Goal: Task Accomplishment & Management: Manage account settings

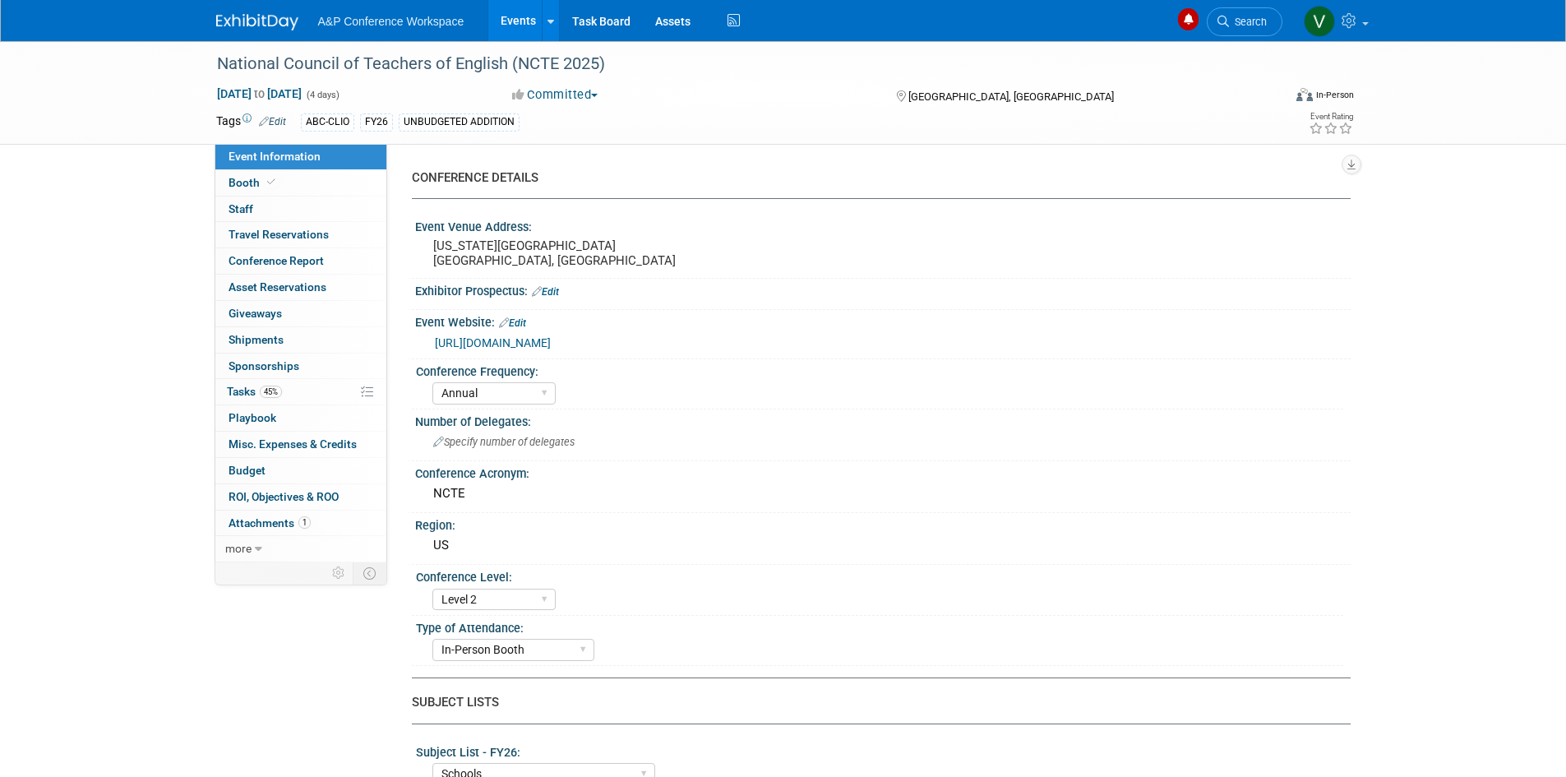
select select "Annual"
select select "Level 2"
select select "In-Person Booth"
select select "Schools"
select select "Bloomsbury Digital Resources"
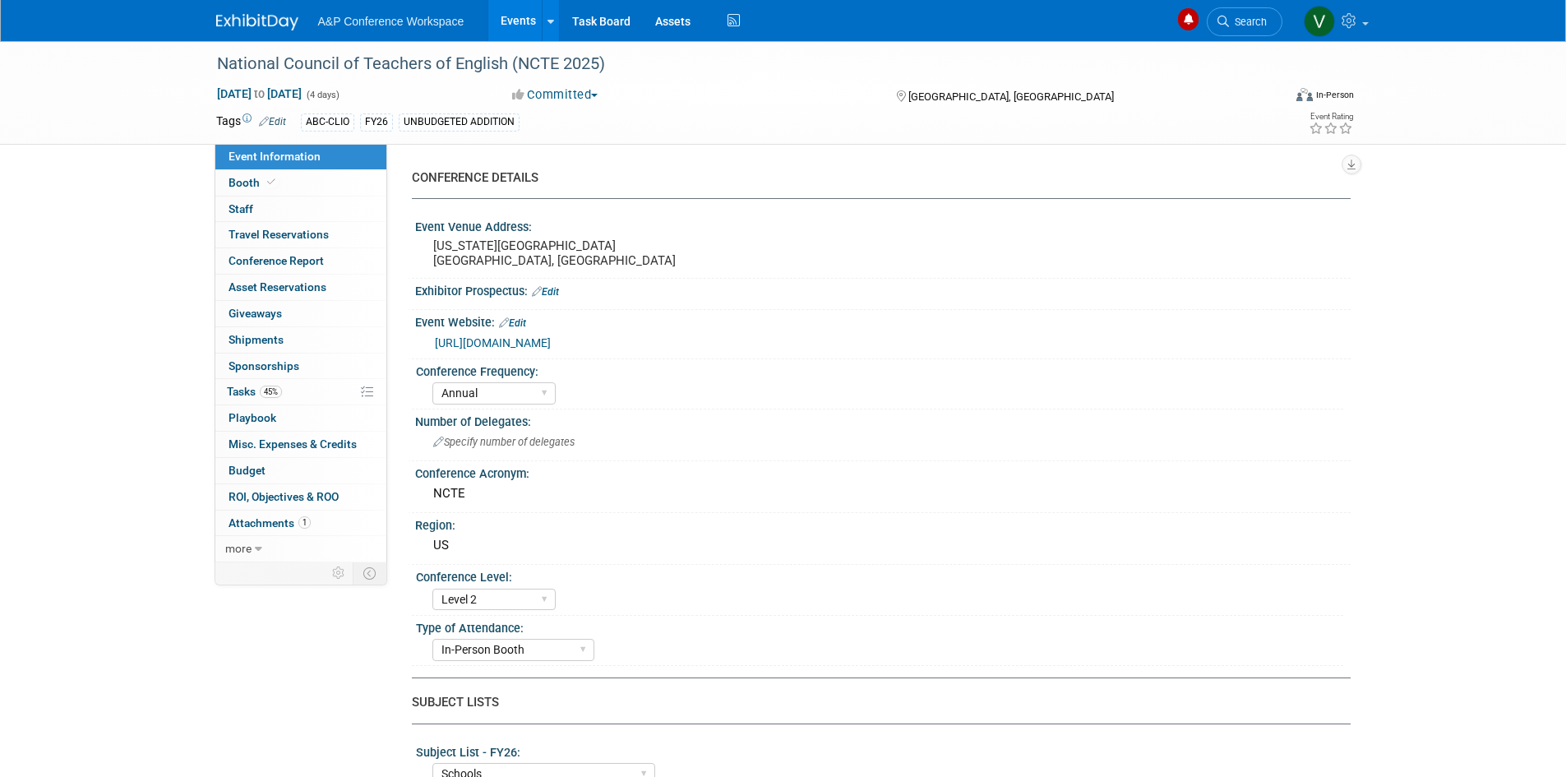
select select "[PERSON_NAME]"
select select "Brand/Subject Presence​"
click at [671, 22] on link "Assets" at bounding box center [673, 20] width 60 height 41
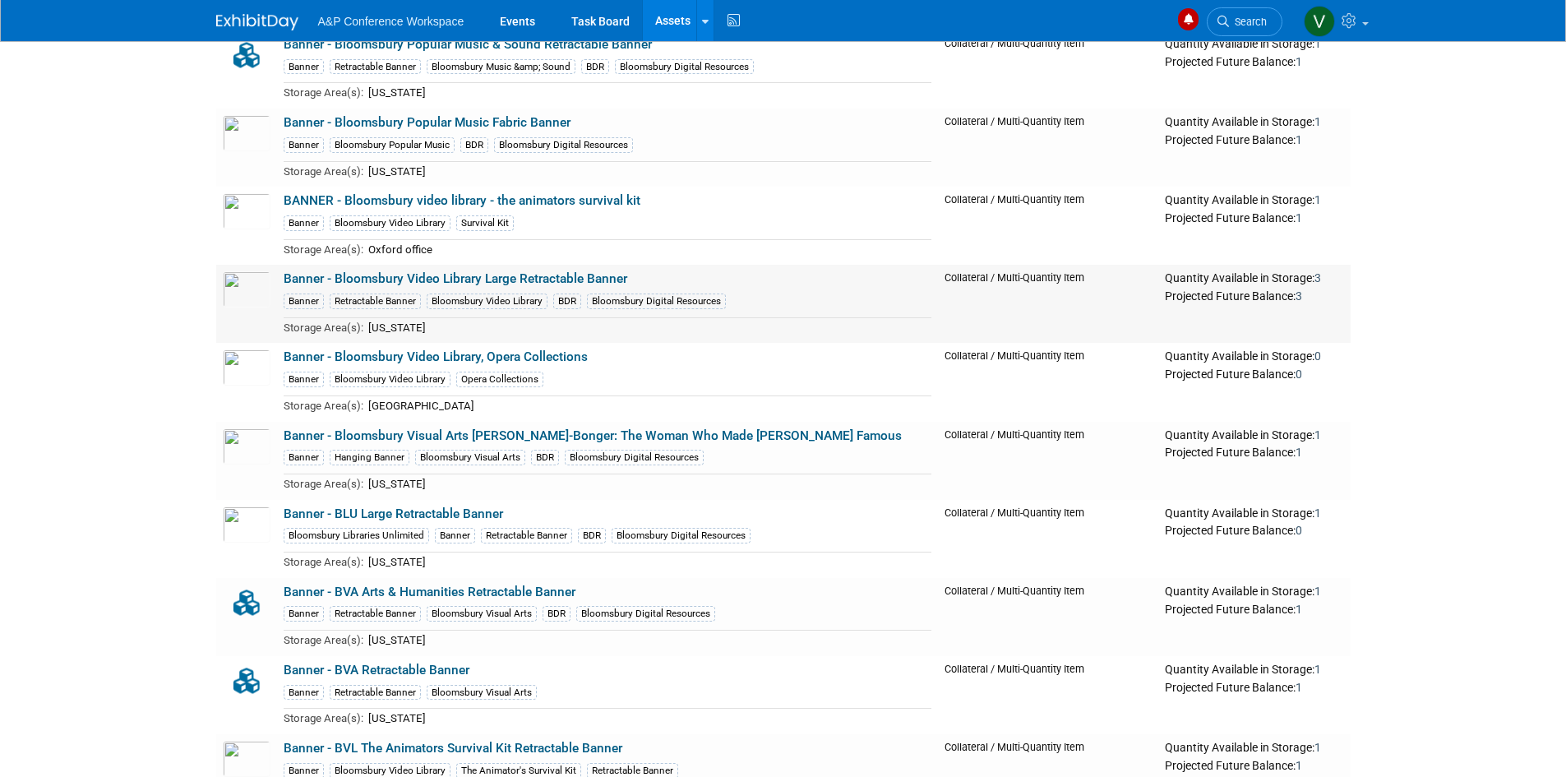
scroll to position [4192, 0]
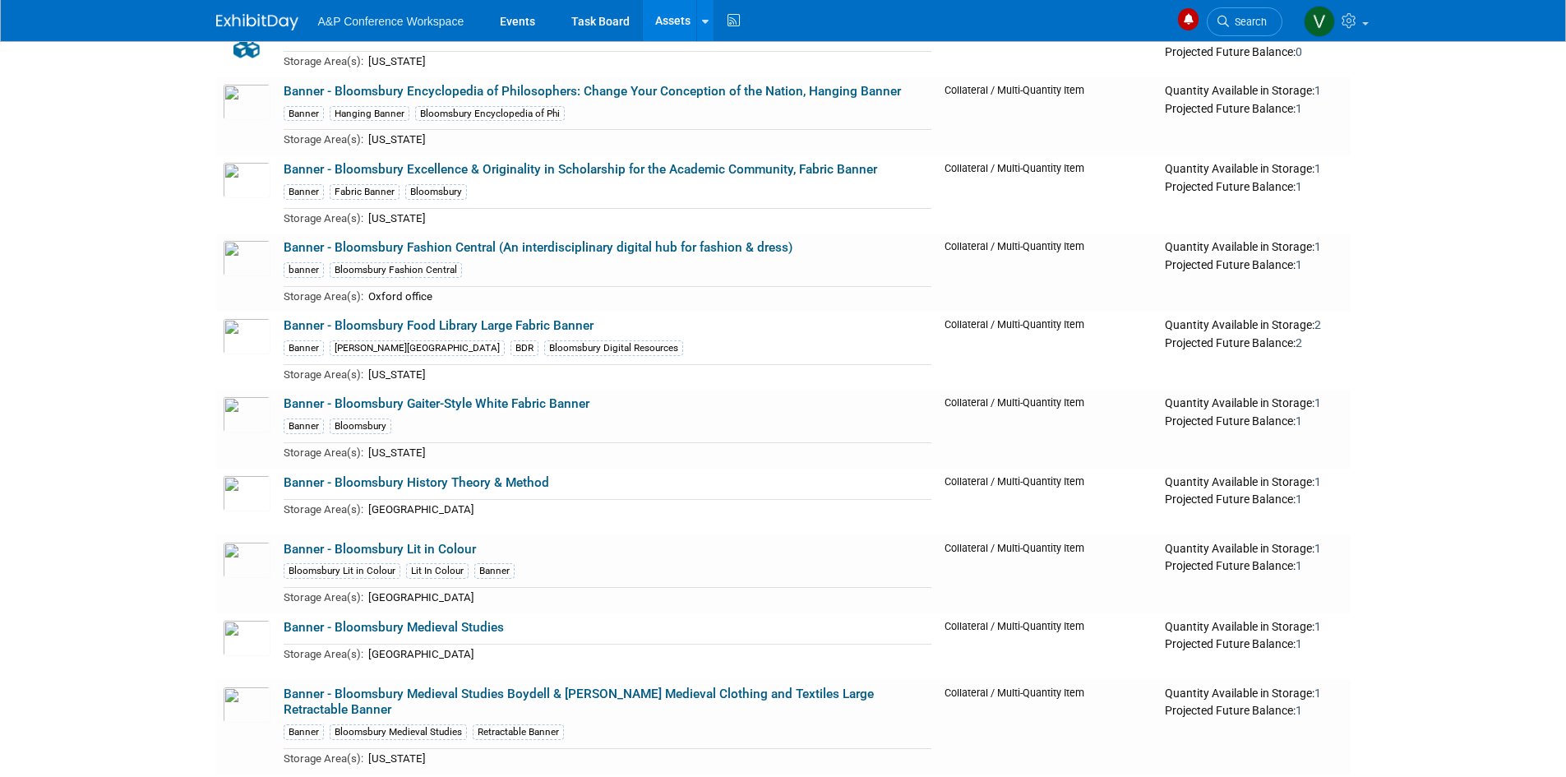
scroll to position [2877, 0]
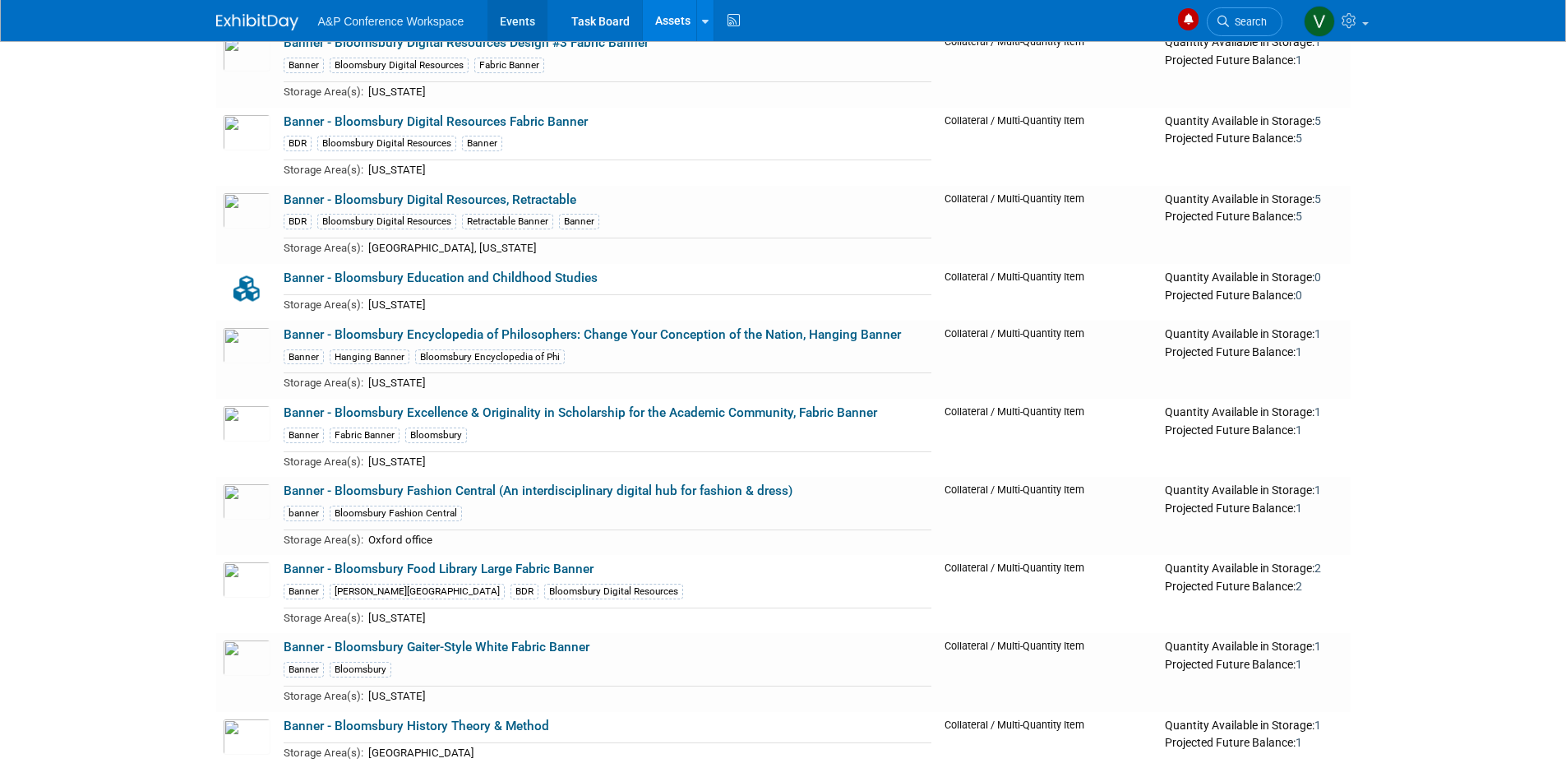
click at [518, 23] on link "Events" at bounding box center [517, 20] width 60 height 41
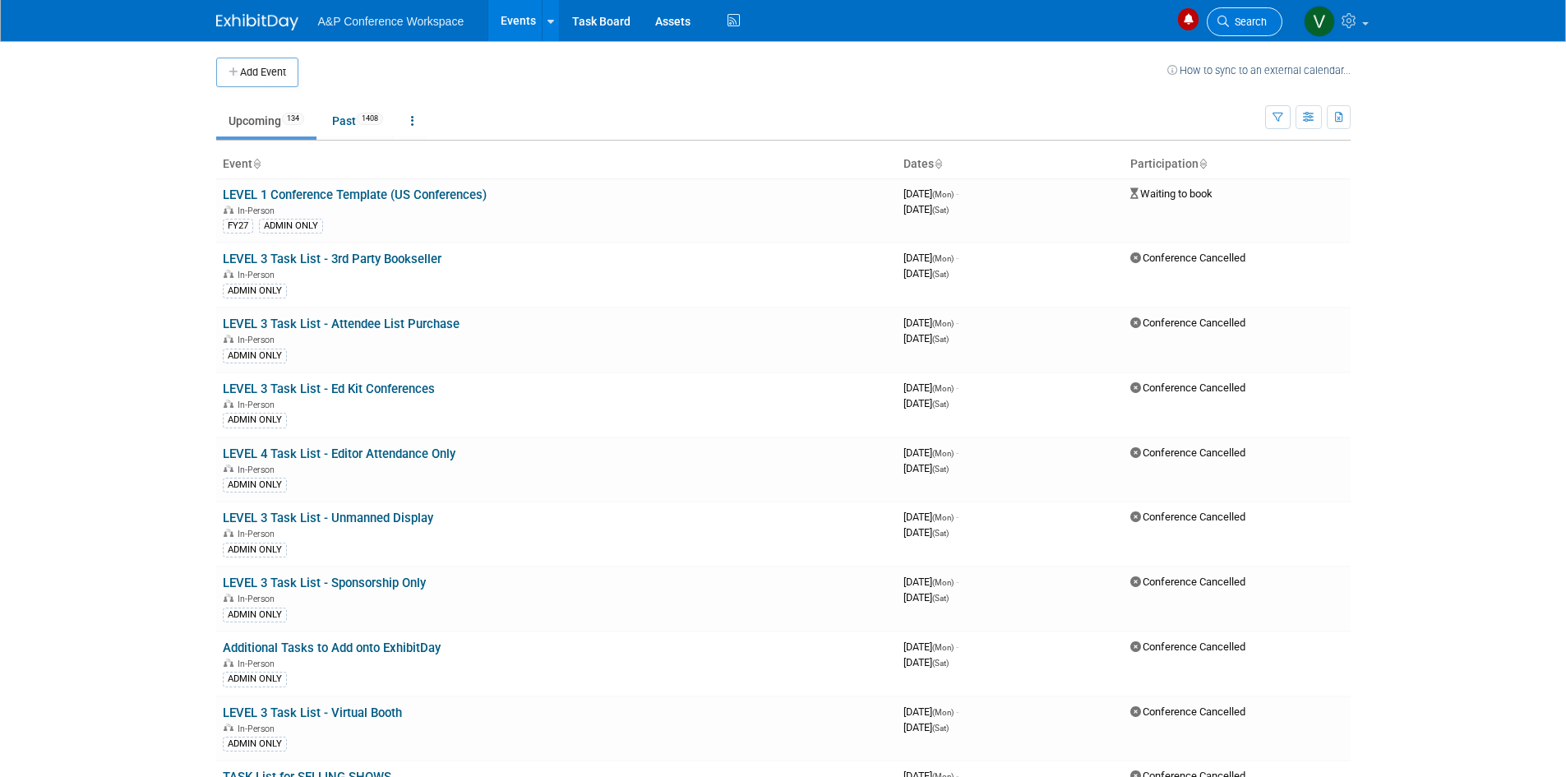
click at [1252, 16] on span "Search" at bounding box center [1248, 22] width 38 height 12
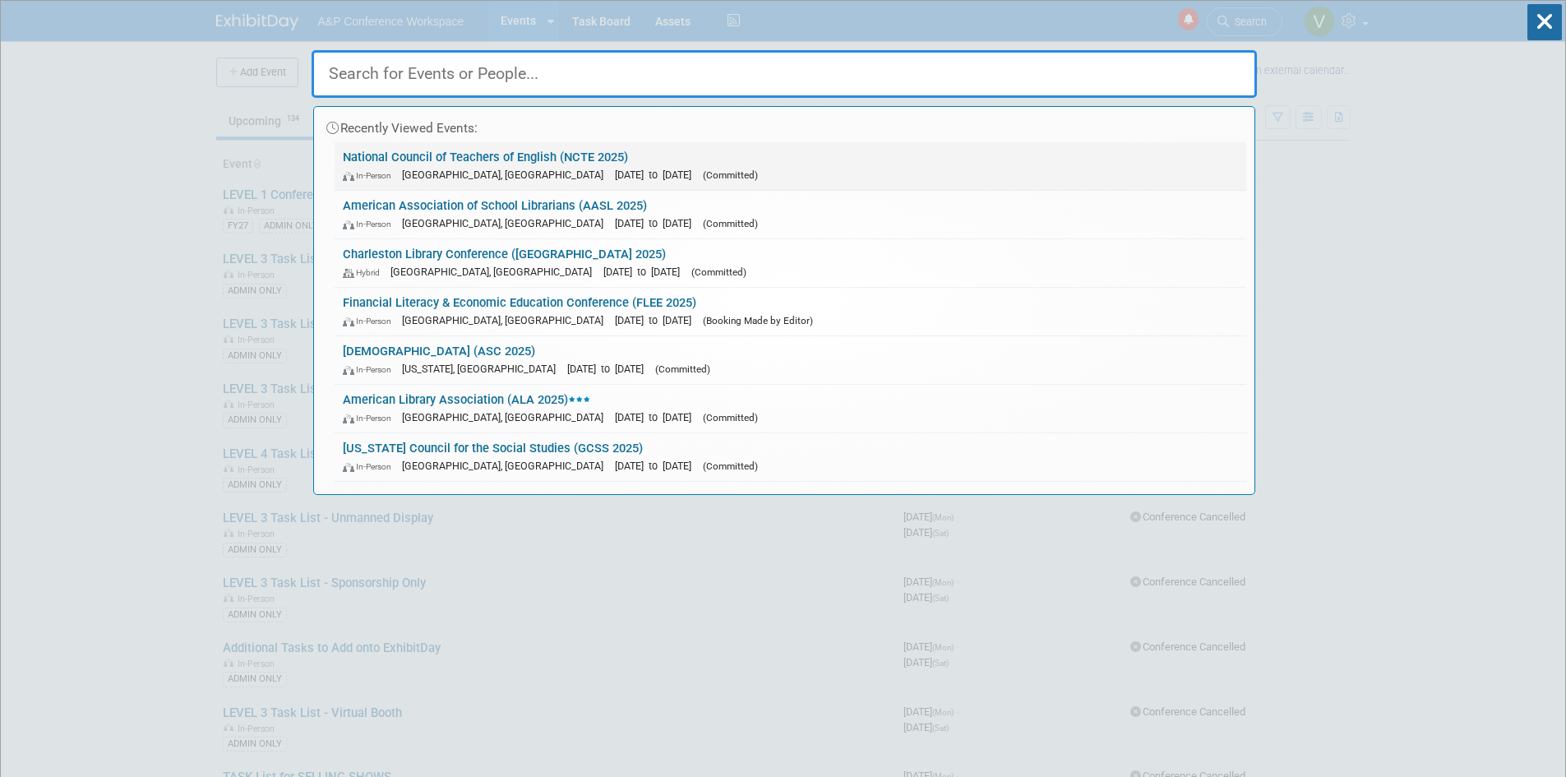
click at [496, 159] on link "National Council of Teachers of English (NCTE 2025) In-Person [GEOGRAPHIC_DATA]…" at bounding box center [790, 166] width 911 height 48
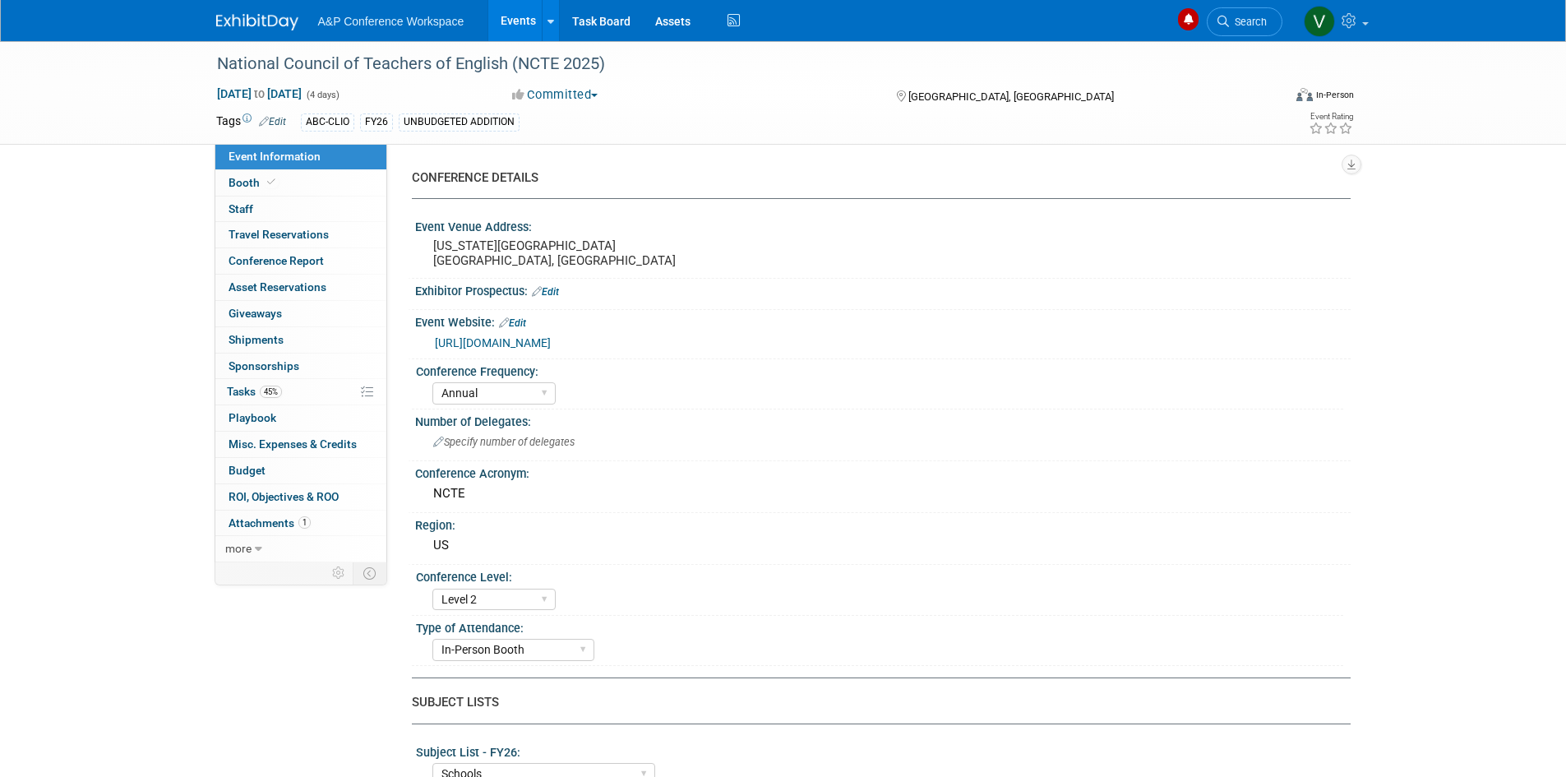
select select "Annual"
select select "Level 2"
select select "In-Person Booth"
select select "Schools"
select select "Bloomsbury Digital Resources"
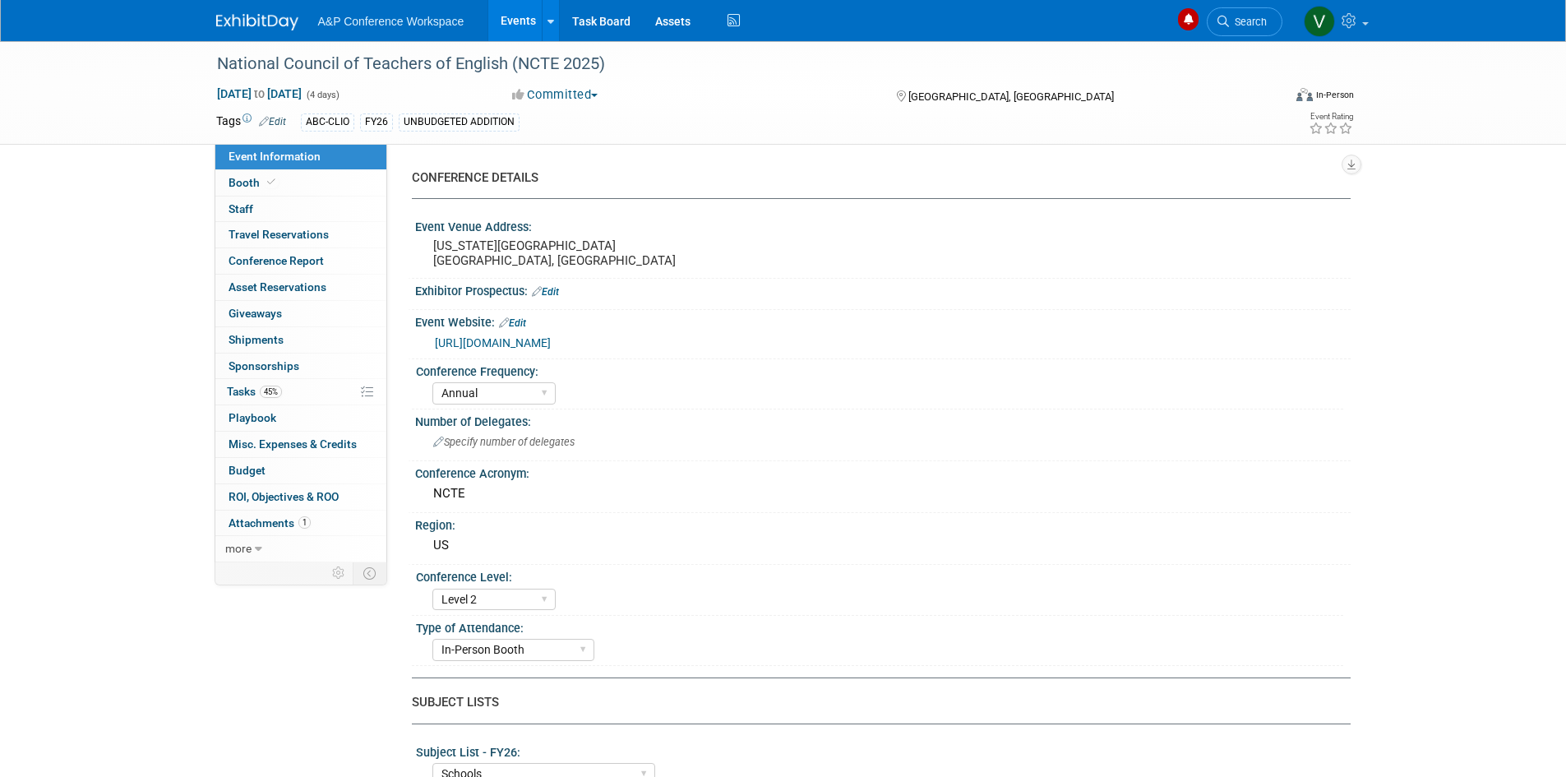
select select "Amanda Oney"
select select "Veronica Dove"
select select "Rosalie Love"
select select "Brand/Subject Presence​"
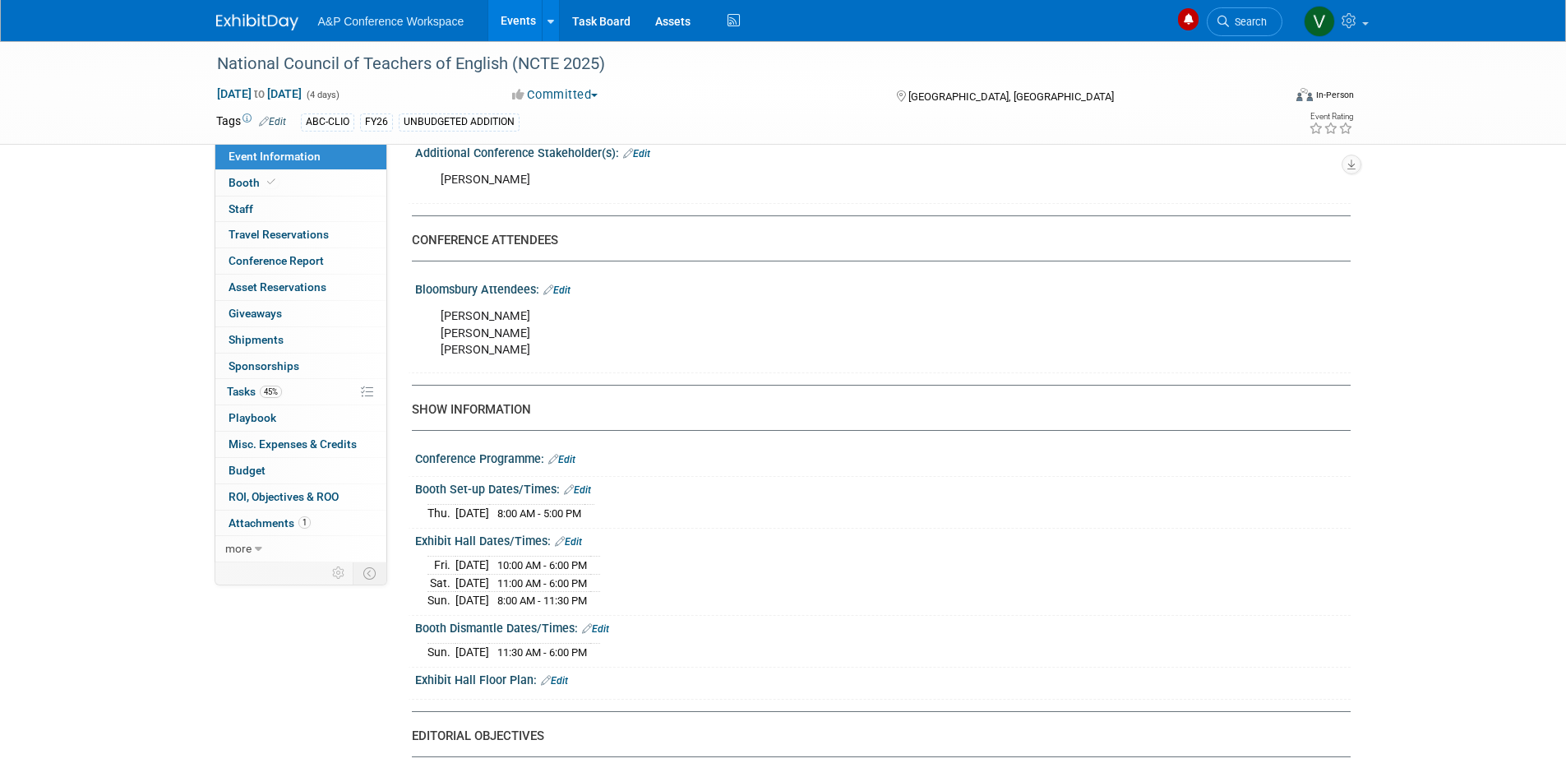
scroll to position [986, 0]
